Goal: Task Accomplishment & Management: Use online tool/utility

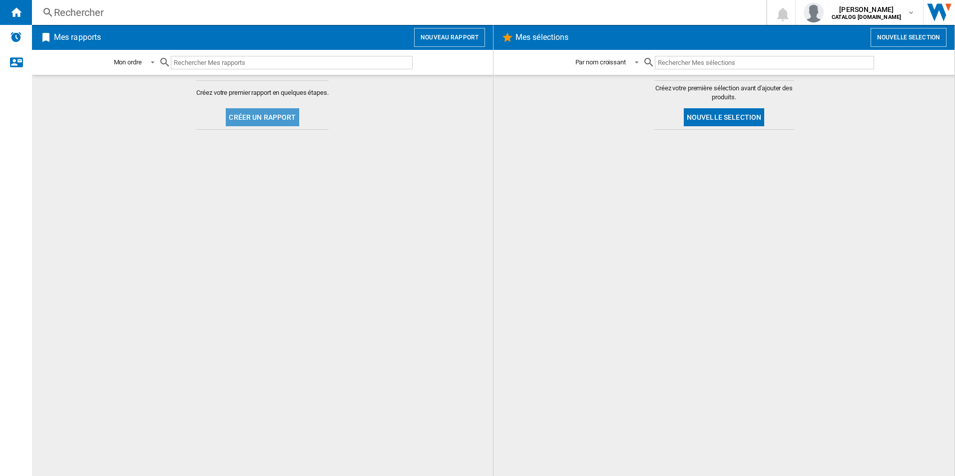
click at [277, 112] on button "Créer un rapport" at bounding box center [262, 117] width 73 height 18
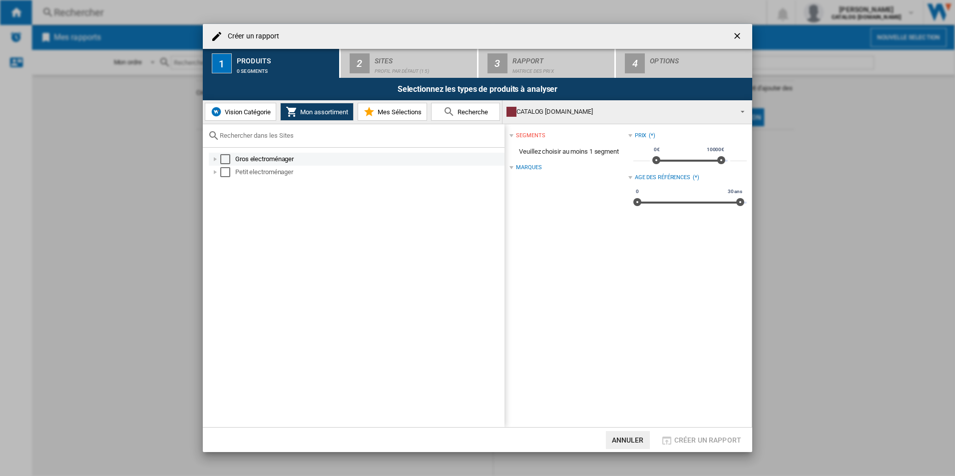
click at [228, 158] on div "Select" at bounding box center [225, 159] width 10 height 10
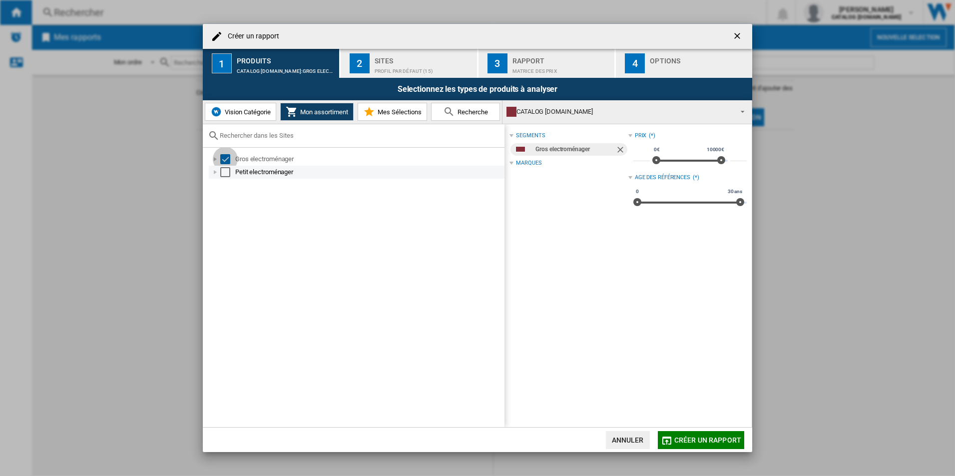
click at [225, 167] on div "Select" at bounding box center [225, 172] width 10 height 10
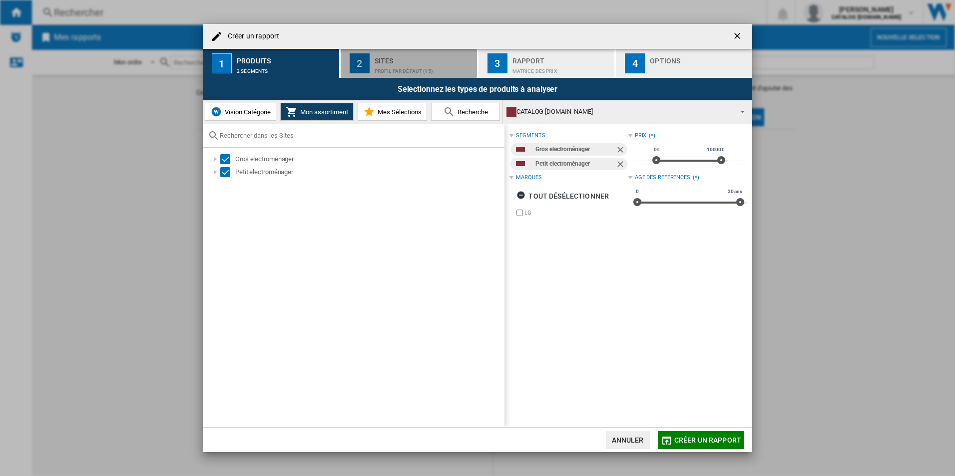
click at [419, 66] on div "Profil par défaut (15)" at bounding box center [423, 68] width 98 height 10
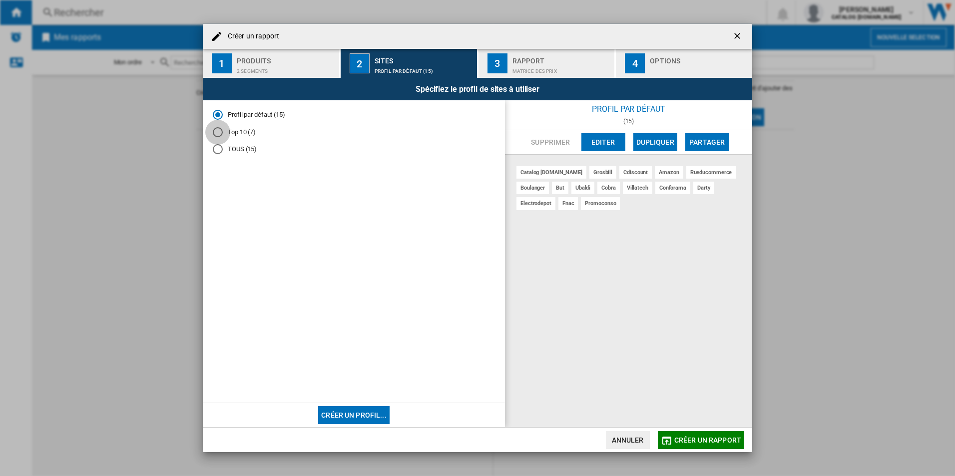
drag, startPoint x: 220, startPoint y: 132, endPoint x: 233, endPoint y: 126, distance: 14.3
click at [218, 131] on div "Top 10 (7)" at bounding box center [218, 132] width 10 height 10
click at [548, 58] on div "Rapport" at bounding box center [561, 58] width 98 height 10
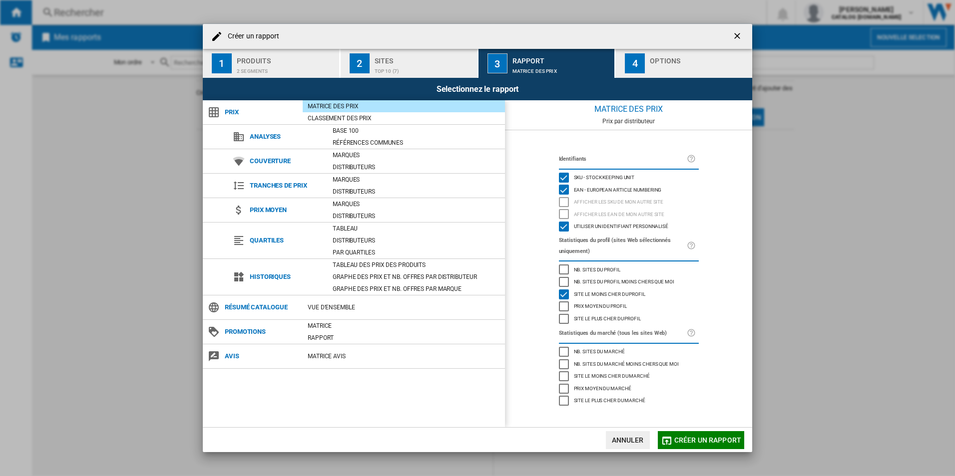
click at [662, 73] on div "button" at bounding box center [699, 68] width 98 height 10
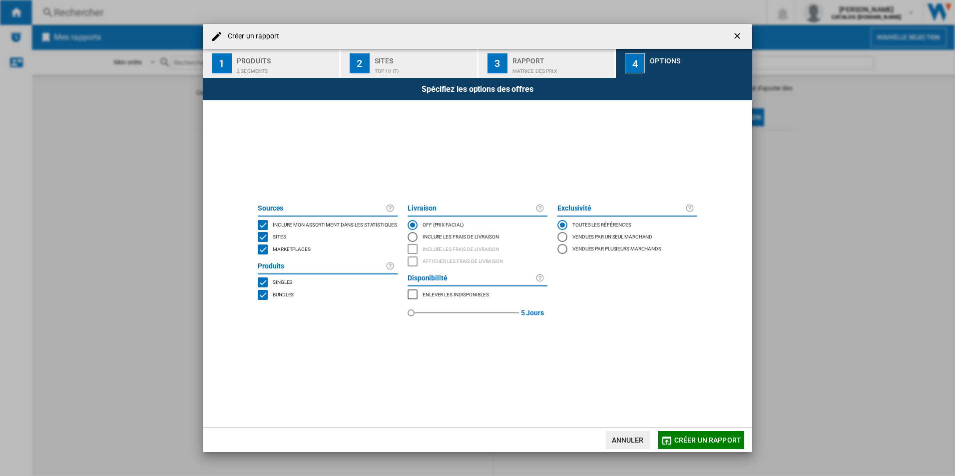
click at [316, 253] on md-checkbox "Marketplaces" at bounding box center [328, 249] width 140 height 12
drag, startPoint x: 305, startPoint y: 250, endPoint x: 519, endPoint y: 367, distance: 244.5
click at [304, 249] on span "Marketplaces" at bounding box center [292, 248] width 38 height 7
click at [281, 243] on md-checkbox "Sites" at bounding box center [328, 237] width 140 height 12
drag, startPoint x: 289, startPoint y: 251, endPoint x: 286, endPoint y: 246, distance: 5.6
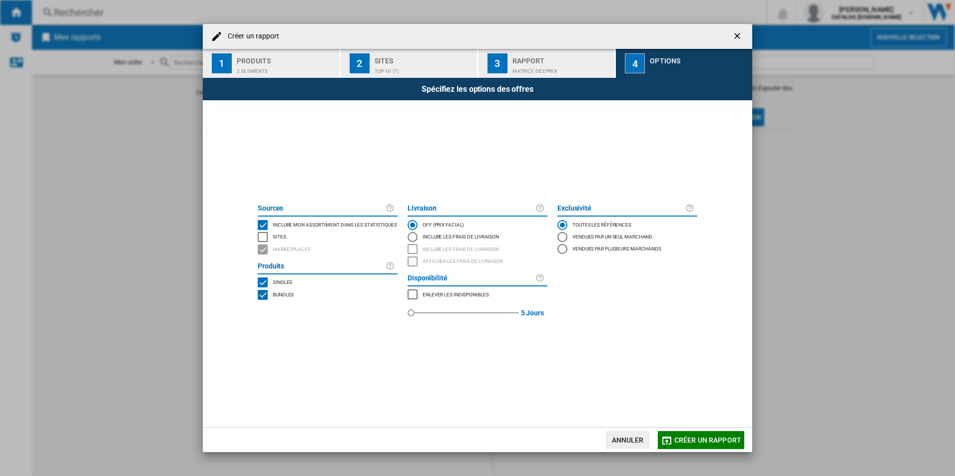
click at [288, 250] on span "Marketplaces" at bounding box center [292, 248] width 38 height 7
click at [282, 239] on span "Sites" at bounding box center [279, 236] width 13 height 7
click at [288, 247] on span "Marketplaces" at bounding box center [292, 248] width 38 height 7
click at [702, 439] on span "Créer un rapport" at bounding box center [707, 440] width 67 height 8
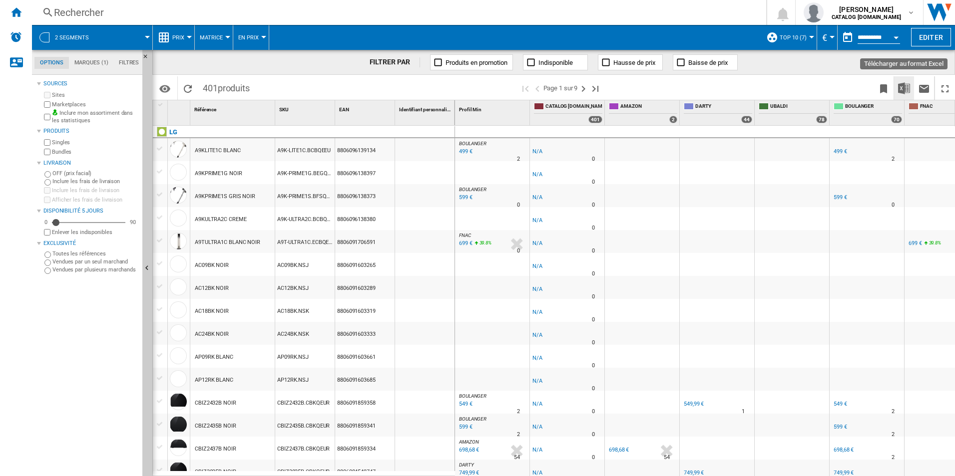
click at [904, 85] on img "Télécharger au format Excel" at bounding box center [904, 88] width 12 height 12
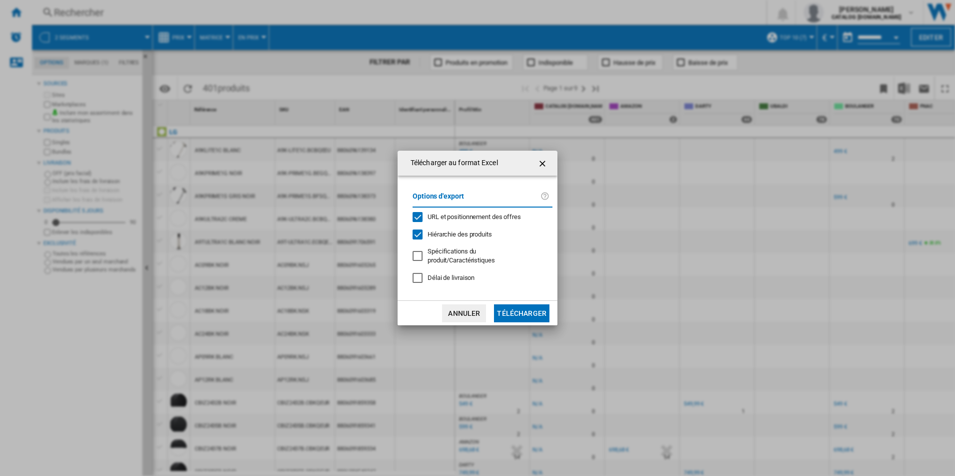
click at [527, 311] on button "Télécharger" at bounding box center [521, 314] width 55 height 18
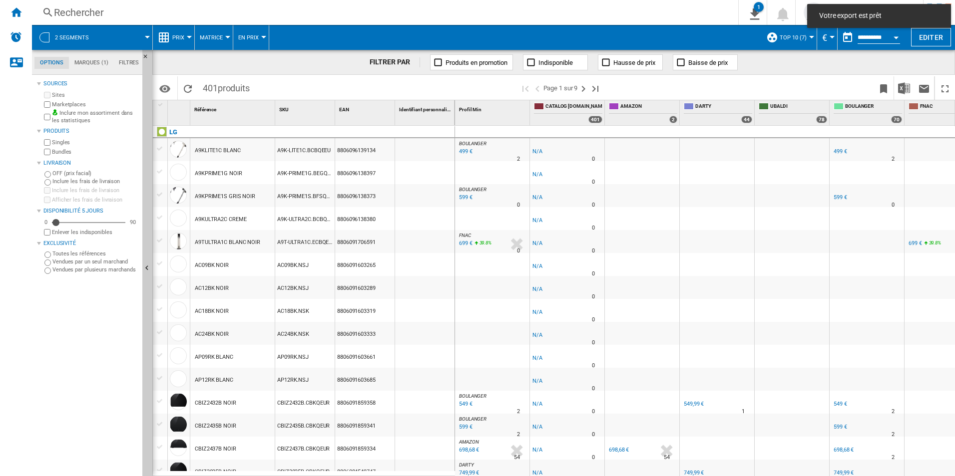
click at [708, 21] on div "Rechercher Rechercher 0 1 2 segments/Aucune caractéristique/LG [Matrice des pri…" at bounding box center [493, 12] width 923 height 25
click at [712, 10] on div "Rechercher" at bounding box center [383, 12] width 658 height 14
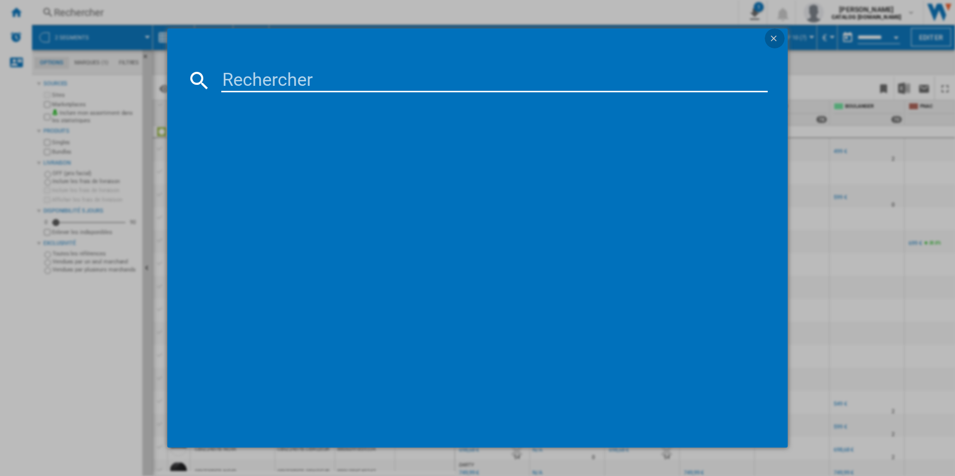
click at [774, 37] on ng-md-icon "getI18NText('BUTTONS.CLOSE_DIALOG')" at bounding box center [774, 39] width 12 height 12
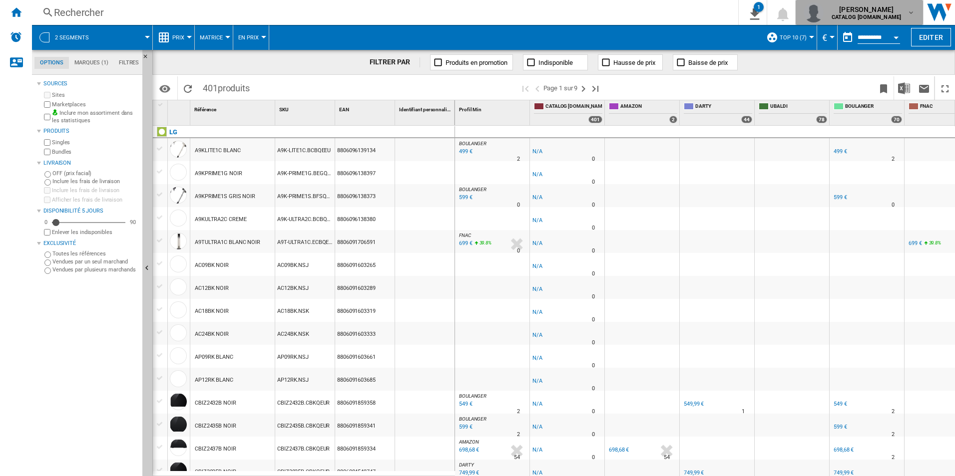
drag, startPoint x: 838, startPoint y: 14, endPoint x: 914, endPoint y: 21, distance: 76.7
click at [914, 21] on button "[PERSON_NAME] CATALOG [DOMAIN_NAME]" at bounding box center [858, 12] width 127 height 25
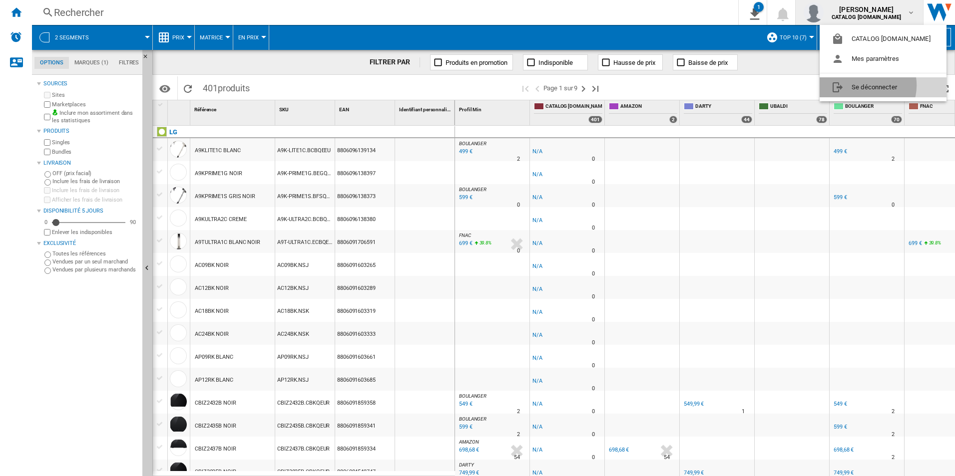
click at [863, 85] on button "Se déconnecter" at bounding box center [882, 87] width 127 height 20
